Goal: Transaction & Acquisition: Purchase product/service

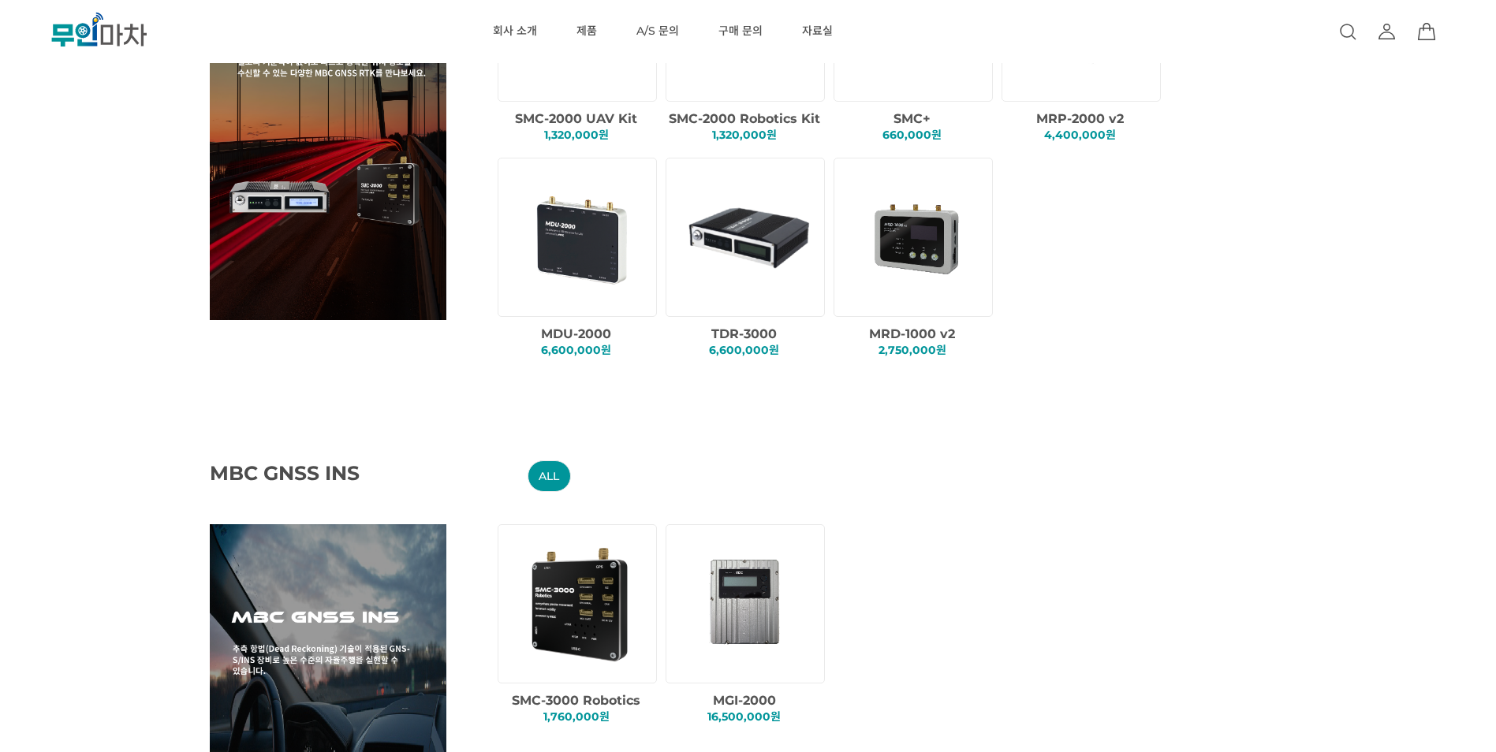
scroll to position [315, 0]
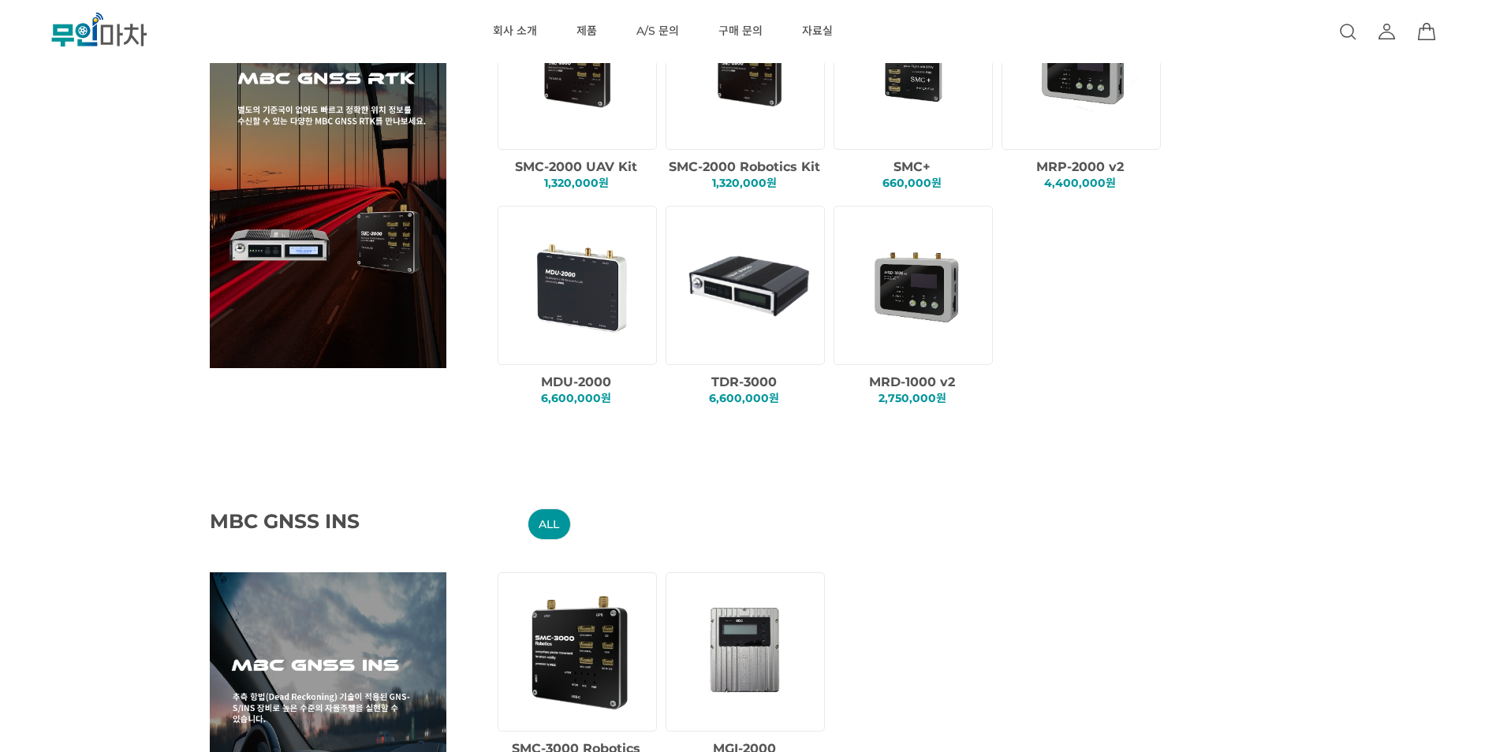
click at [732, 313] on img at bounding box center [748, 285] width 135 height 135
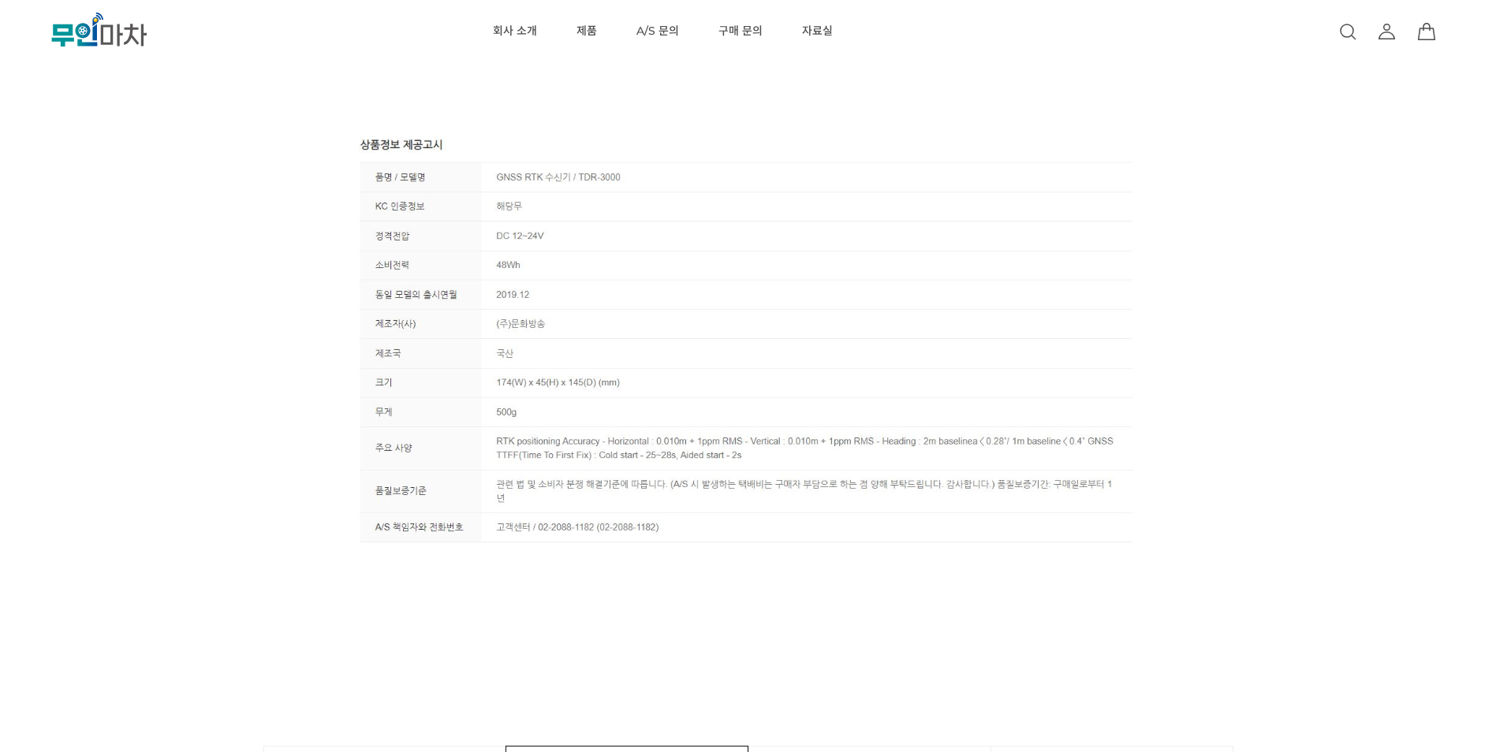
scroll to position [5520, 0]
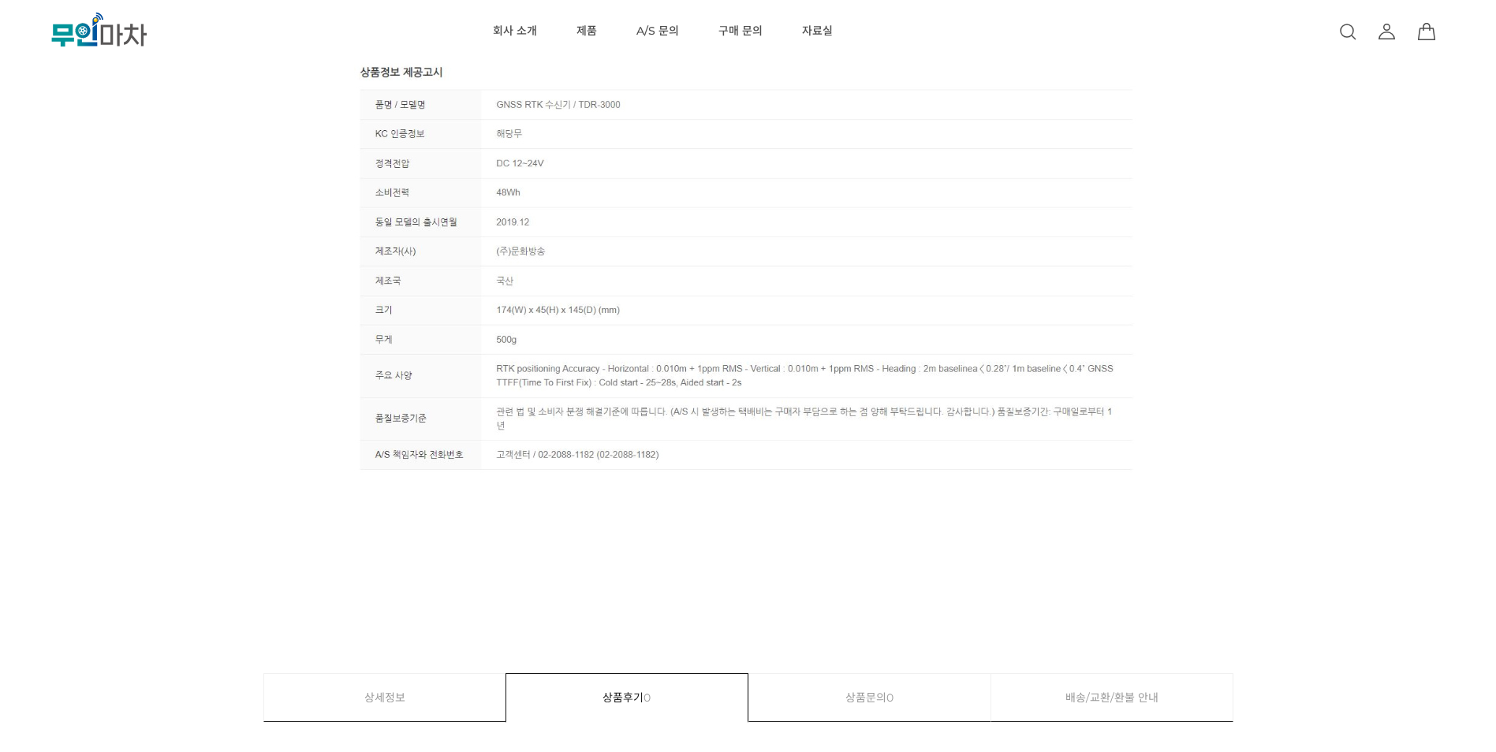
click at [726, 527] on div at bounding box center [748, 515] width 789 height 79
click at [642, 147] on img at bounding box center [748, 269] width 789 height 415
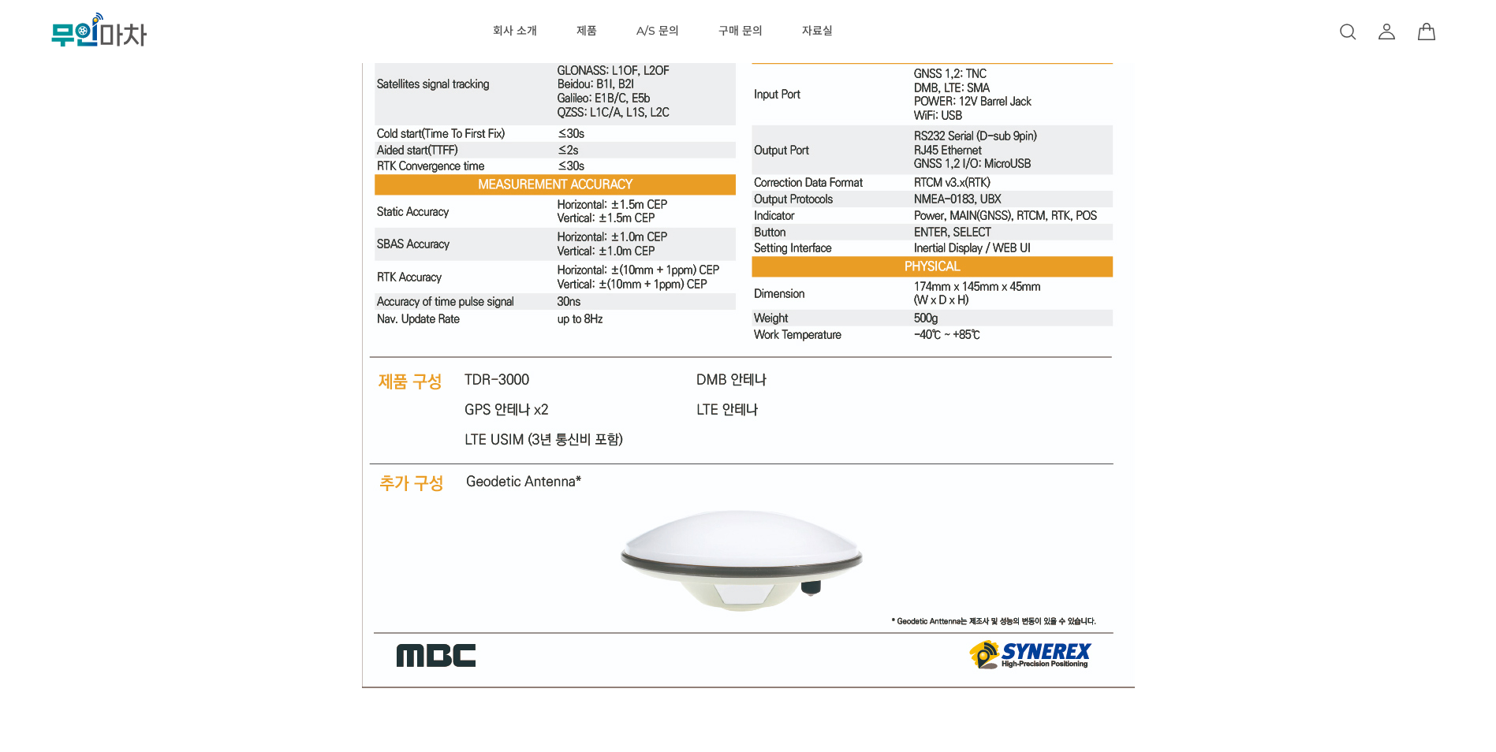
scroll to position [4889, 0]
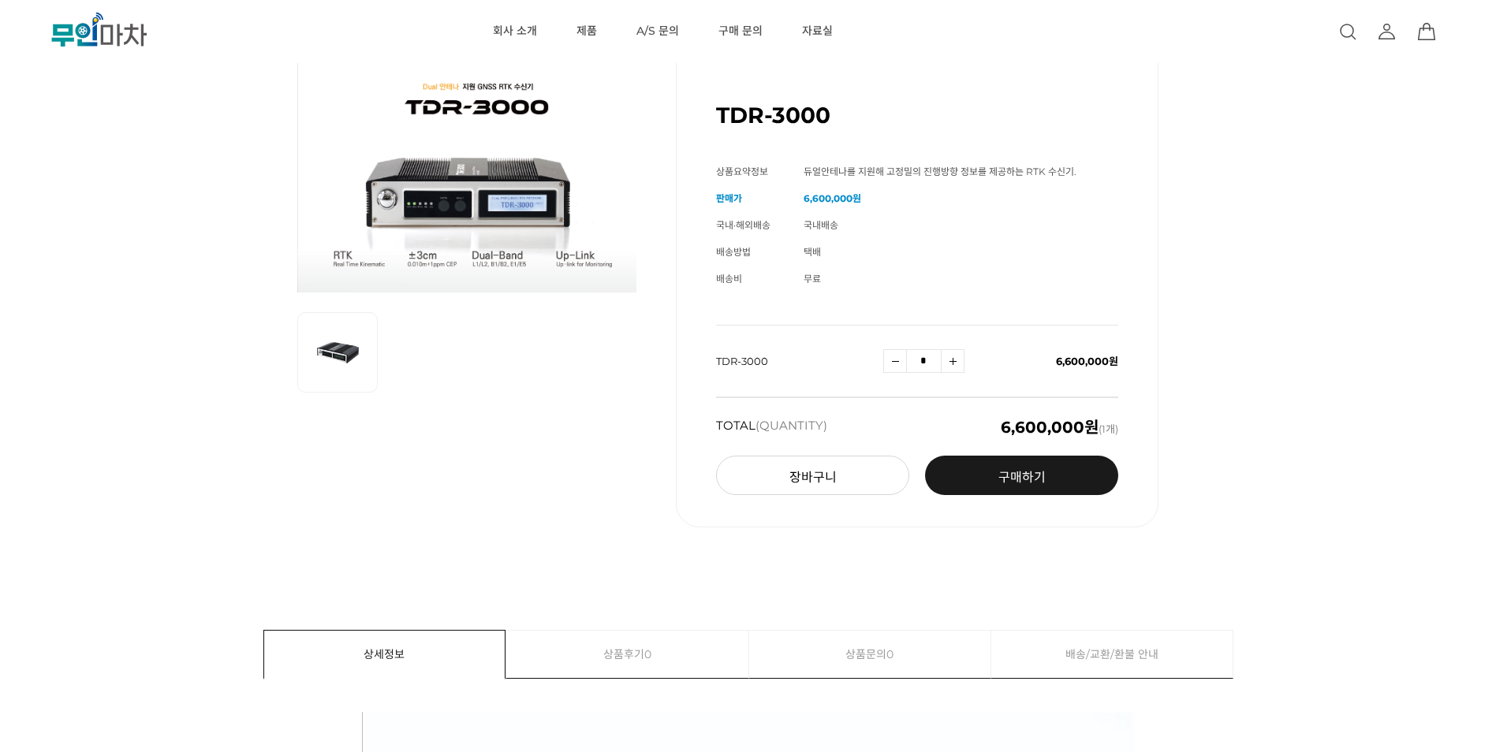
scroll to position [0, 0]
